Goal: Task Accomplishment & Management: Manage account settings

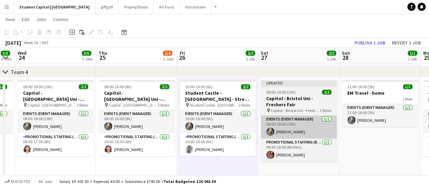
scroll to position [0, 230]
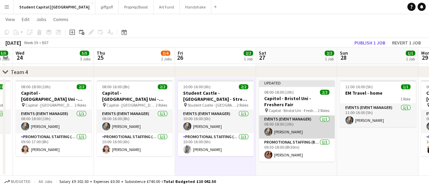
click at [272, 127] on app-card-role "Events (Event Manager) [DATE] 08:00-18:00 (10h) [PERSON_NAME]" at bounding box center [297, 126] width 76 height 23
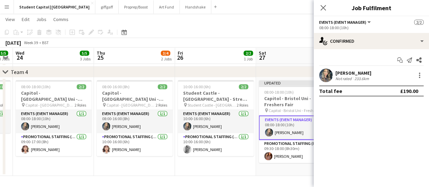
click at [324, 76] on app-user-avatar at bounding box center [326, 76] width 14 height 14
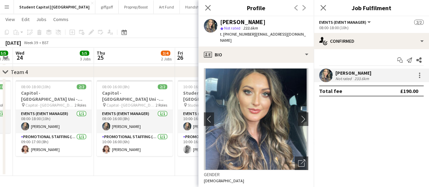
click at [178, 171] on app-date-cell "10:00-16:00 (6h) 2/2 Student Castle - [GEOGRAPHIC_DATA] - Street Team pin [GEOG…" at bounding box center [215, 126] width 81 height 98
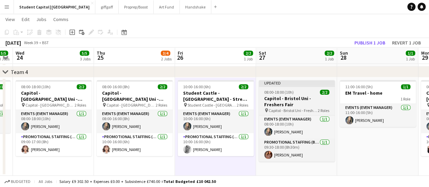
click at [282, 103] on h3 "Capitol - Bristol Uni - Freshers Fair" at bounding box center [297, 101] width 76 height 12
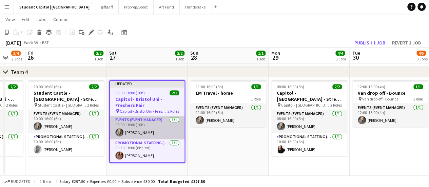
scroll to position [0, 229]
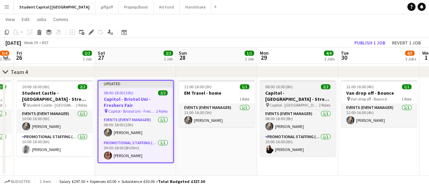
click at [286, 102] on span "Capitol - [GEOGRAPHIC_DATA] - Street Team" at bounding box center [294, 104] width 49 height 5
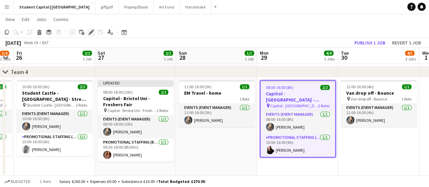
click at [89, 31] on icon "Edit" at bounding box center [91, 32] width 5 height 5
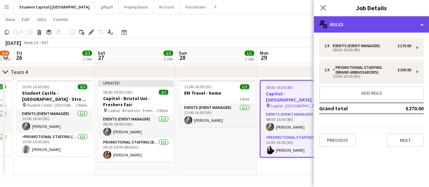
click at [371, 21] on div "multiple-users-add Roles" at bounding box center [371, 24] width 115 height 16
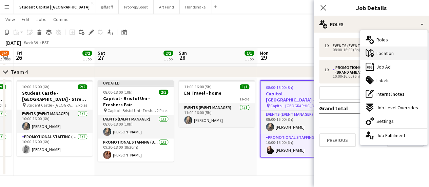
click at [400, 54] on div "maps-pin-1 Location" at bounding box center [393, 53] width 67 height 14
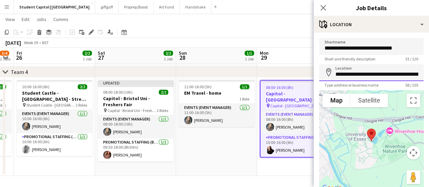
click at [380, 75] on input "**********" at bounding box center [371, 72] width 104 height 17
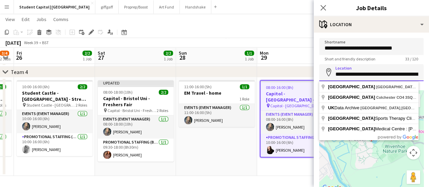
click at [380, 75] on input "**********" at bounding box center [371, 72] width 104 height 17
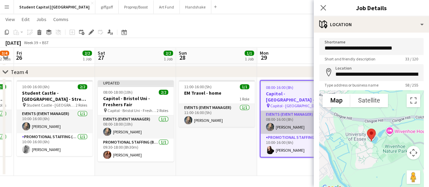
click at [287, 117] on app-card-role "Events (Event Manager) [DATE] 08:00-16:00 (8h) [PERSON_NAME]" at bounding box center [298, 122] width 75 height 23
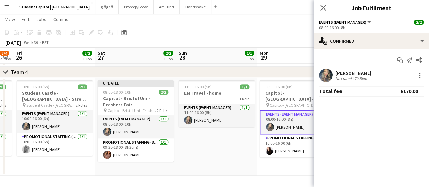
click at [325, 82] on app-confirmed-crew "[PERSON_NAME] Not rated 79.5km Total fee £170.00" at bounding box center [371, 83] width 115 height 28
click at [325, 81] on app-user-avatar at bounding box center [326, 76] width 14 height 14
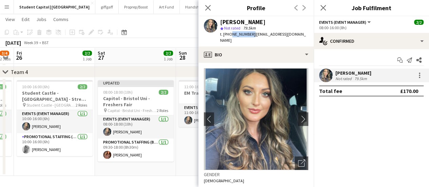
drag, startPoint x: 249, startPoint y: 33, endPoint x: 230, endPoint y: 36, distance: 19.3
click at [230, 36] on span "t. [PHONE_NUMBER]" at bounding box center [237, 34] width 35 height 5
copy span "7584297707"
click at [193, 142] on app-date-cell "11:00-16:00 (5h) 1/1 EM Travel - home 1 Role Events (Event Manager) [DATE] 11:0…" at bounding box center [216, 126] width 81 height 98
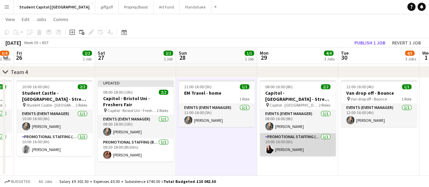
click at [300, 146] on app-card-role "Promotional Staffing (Brand Ambassadors) [DATE] 10:00-16:00 (6h) [PERSON_NAME]" at bounding box center [298, 144] width 76 height 23
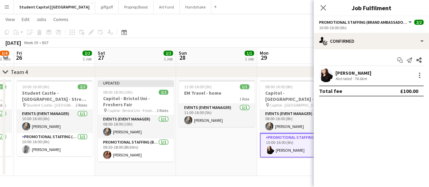
click at [325, 70] on app-user-avatar at bounding box center [326, 76] width 14 height 14
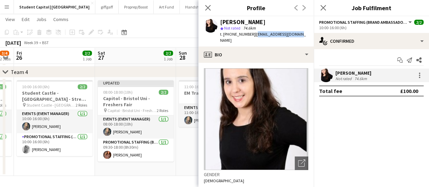
drag, startPoint x: 295, startPoint y: 32, endPoint x: 252, endPoint y: 34, distance: 42.5
click at [252, 34] on div "[PERSON_NAME] star Not rated 74.6km t. [PHONE_NUMBER] | [EMAIL_ADDRESS][DOMAIN_…" at bounding box center [255, 31] width 115 height 30
copy span "[EMAIL_ADDRESS][DOMAIN_NAME]"
click at [7, 3] on button "Menu" at bounding box center [7, 7] width 14 height 14
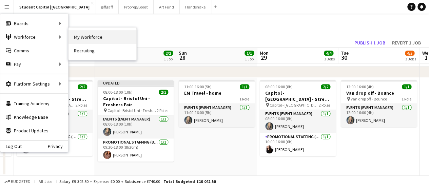
click at [77, 35] on link "My Workforce" at bounding box center [103, 37] width 68 height 14
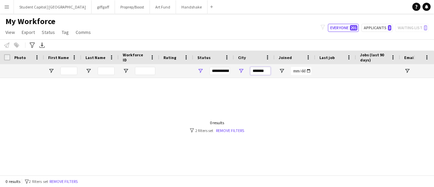
click at [259, 74] on input "*******" at bounding box center [260, 71] width 20 height 8
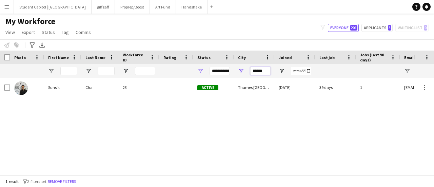
click at [259, 74] on input "******" at bounding box center [260, 71] width 20 height 8
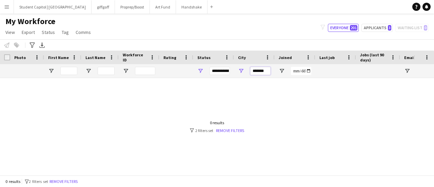
click at [258, 72] on input "*******" at bounding box center [260, 71] width 20 height 8
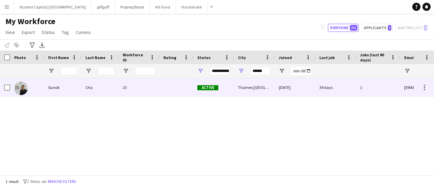
click at [73, 86] on div "Sunsik" at bounding box center [62, 87] width 37 height 19
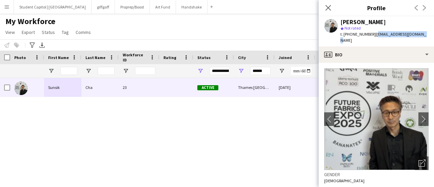
drag, startPoint x: 418, startPoint y: 36, endPoint x: 375, endPoint y: 37, distance: 43.1
click at [375, 37] on div "[PERSON_NAME] star Not rated t. [PHONE_NUMBER] | [EMAIL_ADDRESS][DOMAIN_NAME]" at bounding box center [376, 31] width 115 height 30
copy span "[EMAIL_ADDRESS][DOMAIN_NAME]"
click at [255, 70] on input "******" at bounding box center [260, 71] width 20 height 8
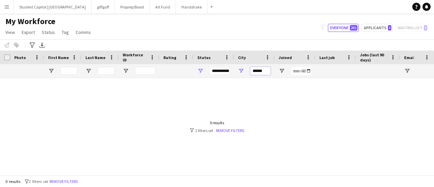
type input "******"
click at [99, 71] on input "Last Name Filter Input" at bounding box center [106, 71] width 17 height 8
type input "*****"
click at [264, 72] on input "******" at bounding box center [260, 71] width 20 height 8
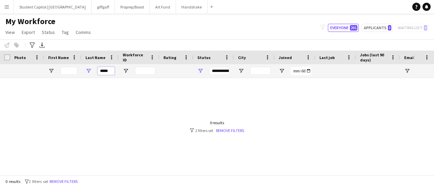
click at [107, 71] on input "*****" at bounding box center [106, 71] width 17 height 8
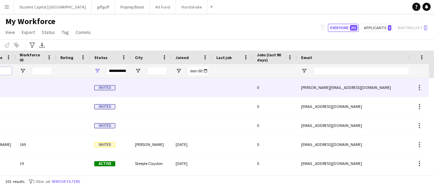
scroll to position [0, 104]
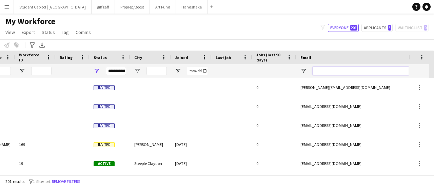
click at [321, 69] on input "Email Filter Input" at bounding box center [370, 71] width 115 height 8
paste input "**********"
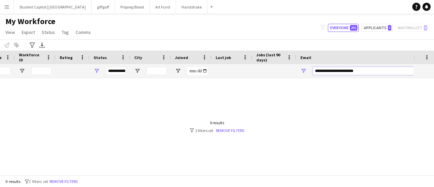
scroll to position [0, 0]
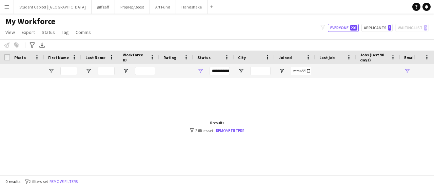
type input "**********"
click at [378, 22] on div "My Workforce View Views Default view New view Update view Delete view Edit name…" at bounding box center [217, 27] width 434 height 23
click at [376, 25] on button "Applicants 3" at bounding box center [377, 28] width 31 height 8
type input "**********"
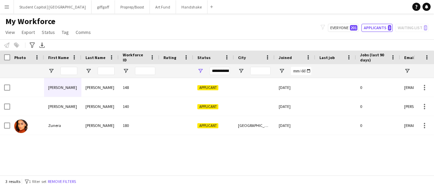
click at [10, 8] on button "Menu" at bounding box center [7, 7] width 14 height 14
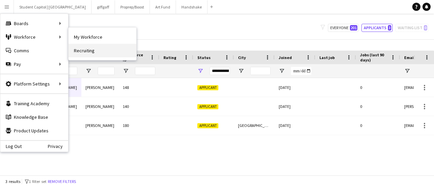
click at [90, 47] on link "Recruiting" at bounding box center [103, 51] width 68 height 14
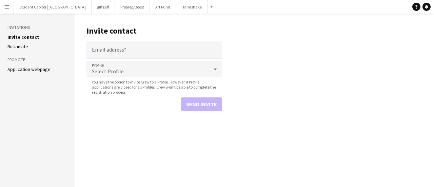
click at [118, 52] on input "Email address" at bounding box center [155, 49] width 136 height 17
paste input "**********"
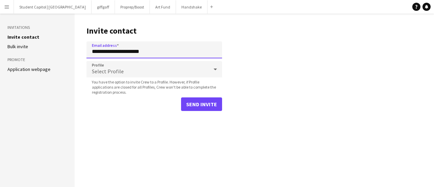
type input "**********"
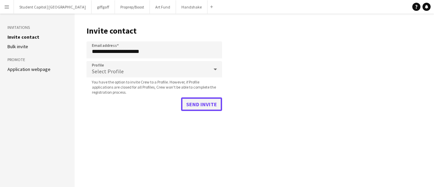
click at [194, 103] on button "Send invite" at bounding box center [201, 104] width 41 height 14
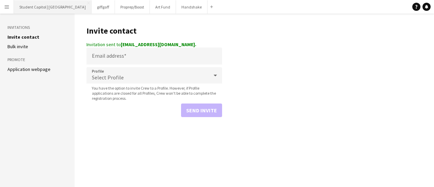
click at [43, 6] on button "Student Capitol | [GEOGRAPHIC_DATA] Close" at bounding box center [53, 6] width 78 height 13
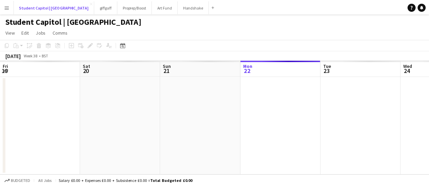
scroll to position [0, 162]
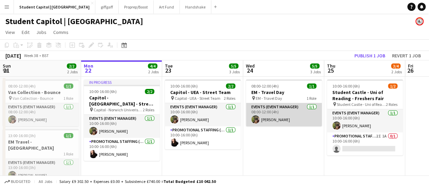
click at [256, 115] on app-user-avatar at bounding box center [255, 119] width 8 height 8
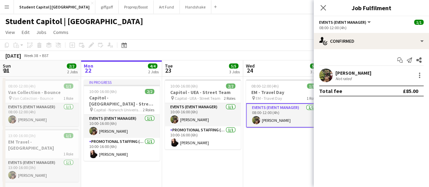
click at [258, 134] on app-date-cell "08:00-12:00 (4h) 1/1 EM - Travel Day pin EM - Travel Day 1 Role Events (Event M…" at bounding box center [283, 137] width 81 height 120
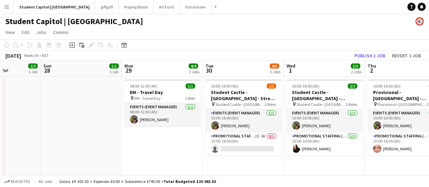
scroll to position [0, 202]
click at [258, 134] on app-card-role "Promotional Staffing (Brand Ambassadors) 2I 2A 0/1 10:00-16:00 (6h) single-neut…" at bounding box center [244, 143] width 76 height 23
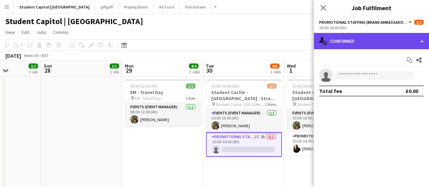
click at [419, 44] on div "single-neutral-actions-check-2 Confirmed" at bounding box center [371, 41] width 115 height 16
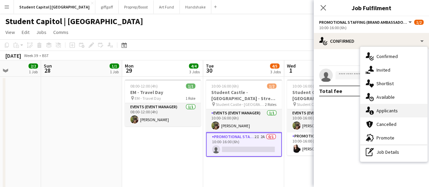
click at [392, 108] on span "Applicants" at bounding box center [387, 111] width 21 height 6
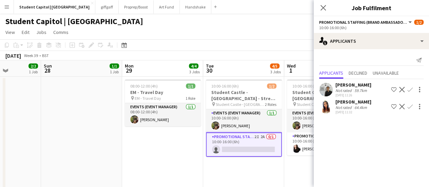
click at [327, 107] on app-user-avatar at bounding box center [326, 107] width 14 height 14
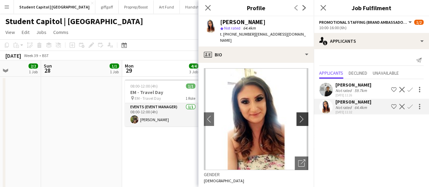
click at [298, 115] on app-icon "chevron-right" at bounding box center [303, 118] width 11 height 7
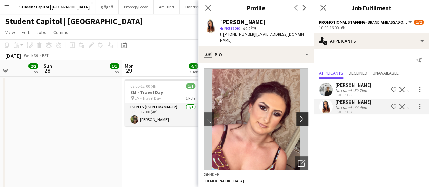
click at [298, 115] on app-icon "chevron-right" at bounding box center [303, 118] width 11 height 7
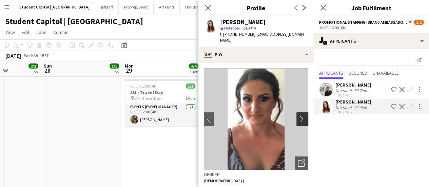
click at [298, 115] on app-icon "chevron-right" at bounding box center [303, 118] width 11 height 7
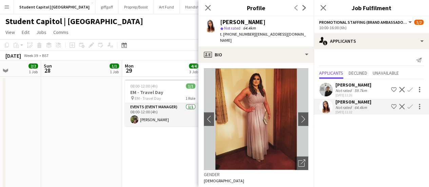
click at [325, 87] on app-user-avatar at bounding box center [326, 90] width 14 height 14
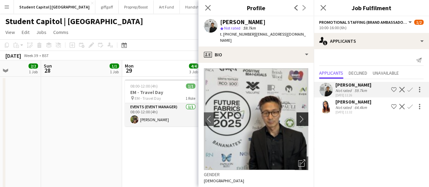
click at [300, 115] on app-icon "chevron-right" at bounding box center [303, 118] width 11 height 7
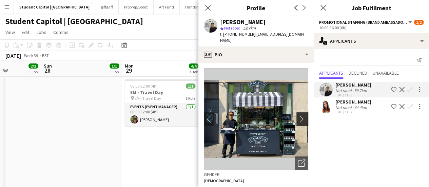
click at [300, 115] on app-icon "chevron-right" at bounding box center [303, 118] width 11 height 7
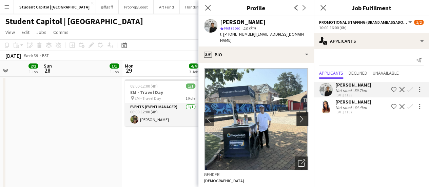
click at [300, 115] on app-icon "chevron-right" at bounding box center [303, 118] width 11 height 7
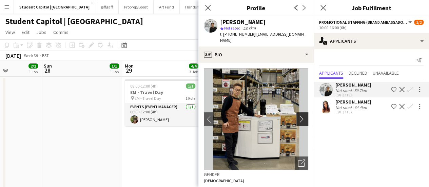
click at [300, 115] on app-icon "chevron-right" at bounding box center [303, 118] width 11 height 7
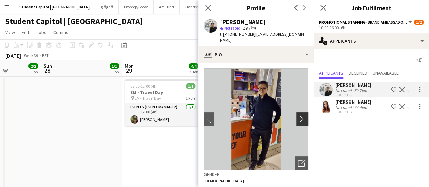
click at [300, 115] on app-icon "chevron-right" at bounding box center [303, 118] width 11 height 7
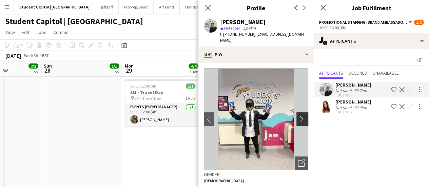
click at [300, 115] on app-icon "chevron-right" at bounding box center [303, 118] width 11 height 7
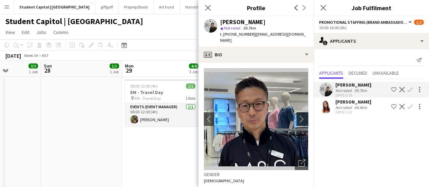
click at [300, 115] on app-icon "chevron-right" at bounding box center [303, 118] width 11 height 7
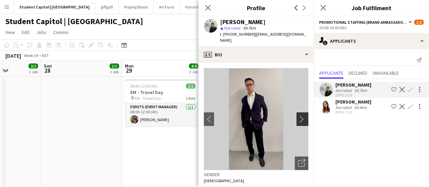
click at [300, 115] on app-icon "chevron-right" at bounding box center [303, 118] width 11 height 7
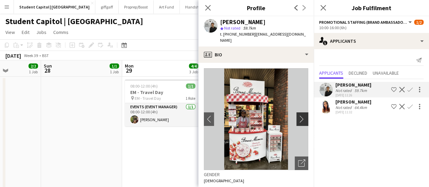
click at [300, 115] on app-icon "chevron-right" at bounding box center [303, 118] width 11 height 7
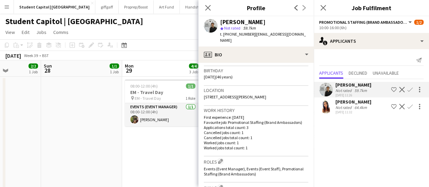
scroll to position [123, 0]
click at [323, 110] on app-user-avatar at bounding box center [326, 107] width 14 height 14
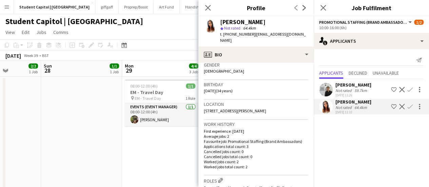
scroll to position [109, 0]
click at [411, 105] on app-icon "Confirm" at bounding box center [409, 106] width 5 height 5
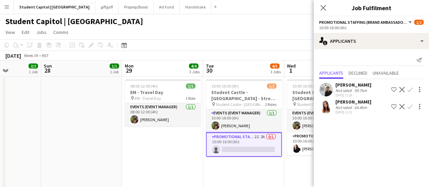
click at [411, 105] on app-icon "Confirm" at bounding box center [409, 106] width 5 height 5
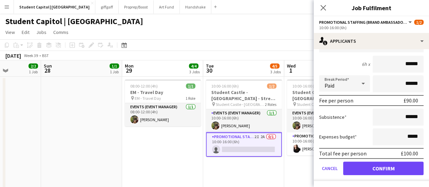
scroll to position [88, 0]
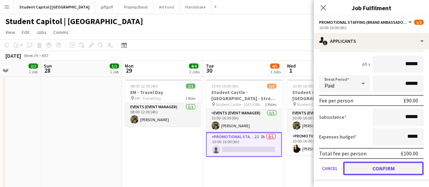
click at [364, 166] on button "Confirm" at bounding box center [383, 168] width 80 height 14
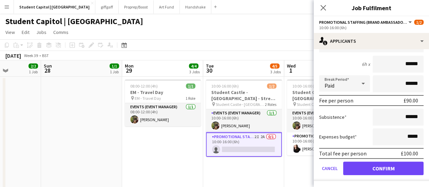
scroll to position [0, 0]
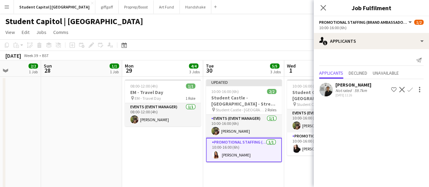
click at [265, 172] on app-date-cell "Updated 10:00-16:00 (6h) 2/2 Student Castle - [GEOGRAPHIC_DATA] - Street Team p…" at bounding box center [243, 137] width 81 height 120
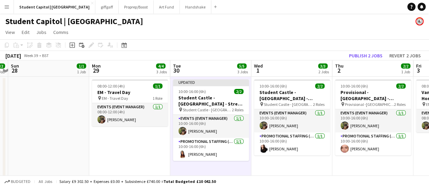
scroll to position [0, 203]
